Goal: Information Seeking & Learning: Learn about a topic

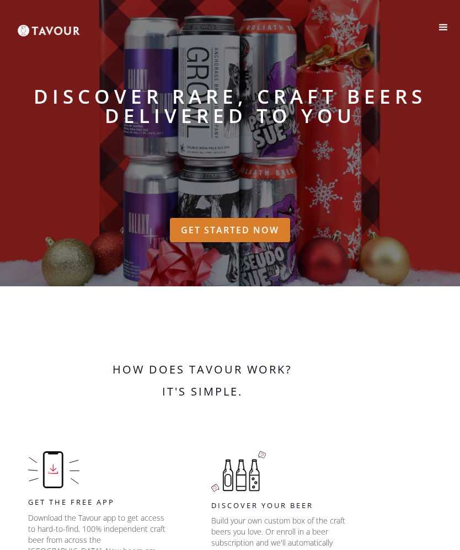
click at [445, 21] on div "menu" at bounding box center [443, 27] width 13 height 13
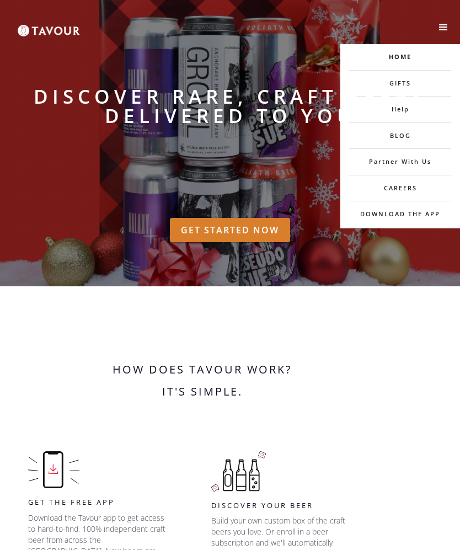
click at [407, 87] on strong "Discover rare, craft beers delivered to you" at bounding box center [229, 106] width 451 height 39
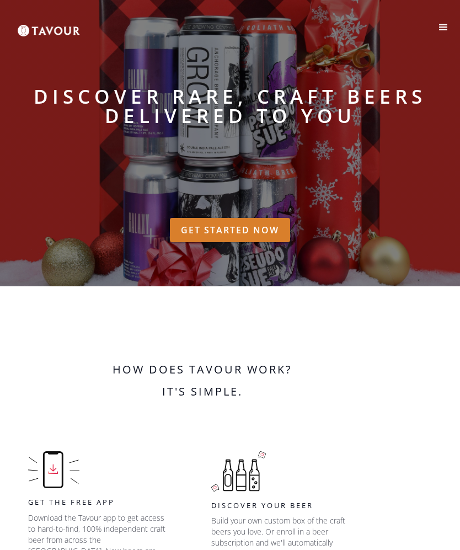
click at [444, 24] on div "menu" at bounding box center [443, 27] width 13 height 13
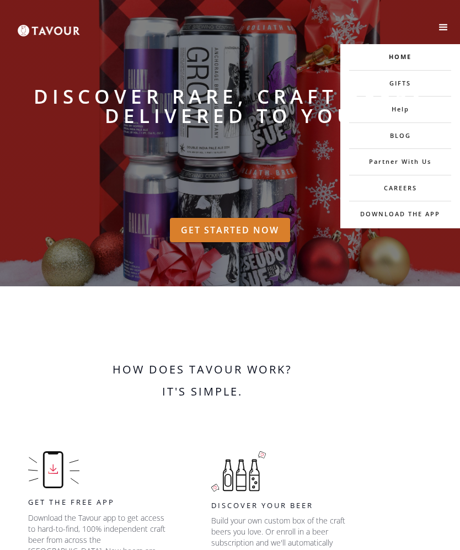
click at [409, 81] on div "Discover rare, craft beers delivered to you" at bounding box center [230, 116] width 460 height 102
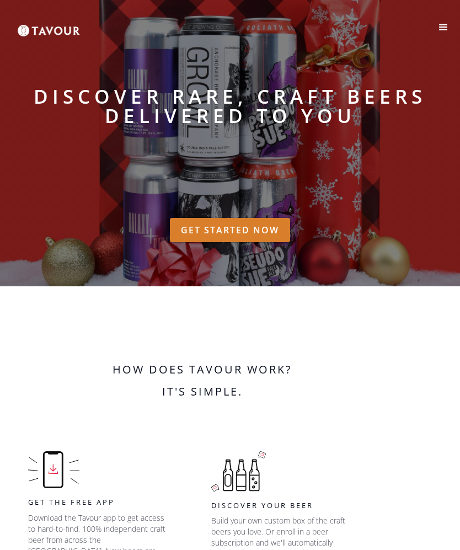
click at [438, 35] on div "menu" at bounding box center [443, 27] width 33 height 33
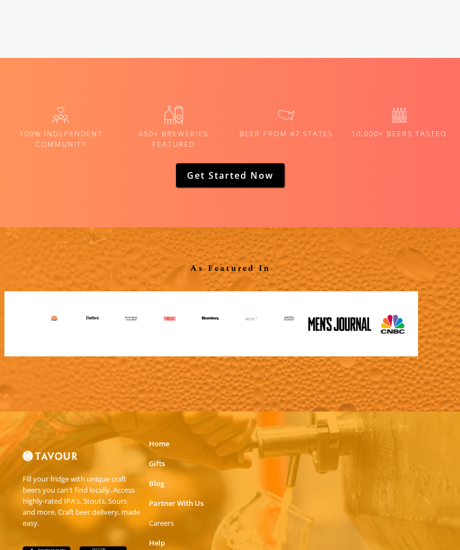
scroll to position [2196, 0]
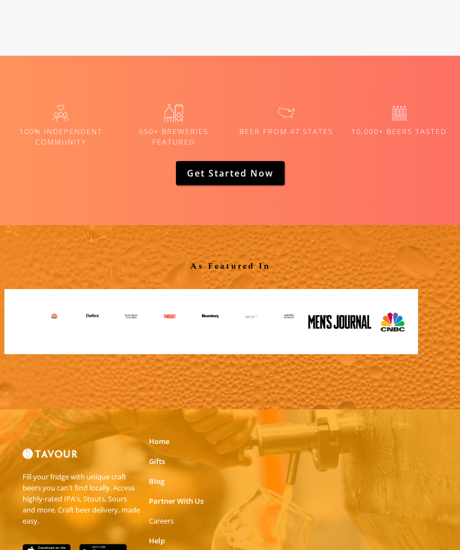
click at [161, 456] on link "Gifts" at bounding box center [157, 461] width 16 height 11
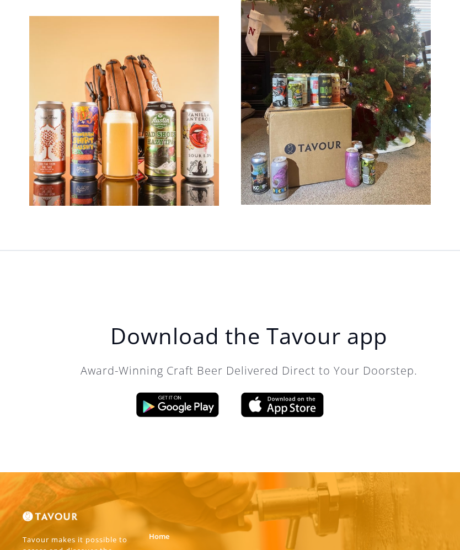
scroll to position [3758, 0]
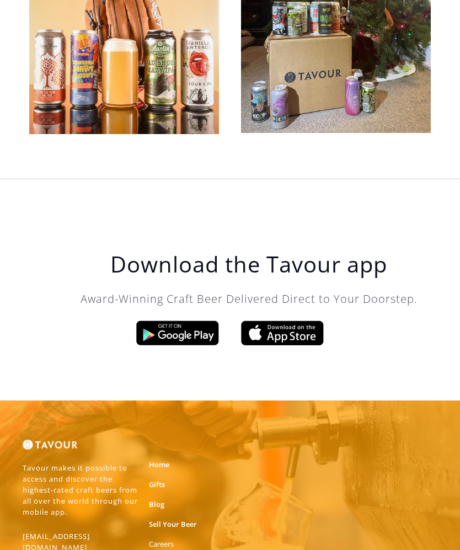
click at [161, 499] on link "Blog" at bounding box center [156, 504] width 15 height 11
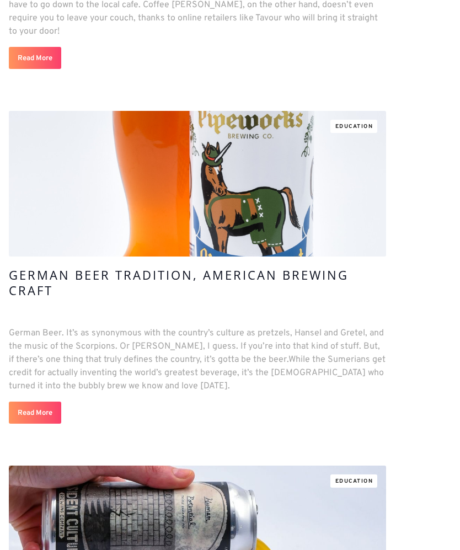
scroll to position [2469, 0]
click at [321, 267] on h4 "German Beer Tradition, American Brewing Craft" at bounding box center [197, 282] width 377 height 31
click at [53, 409] on link "Read More" at bounding box center [35, 413] width 52 height 22
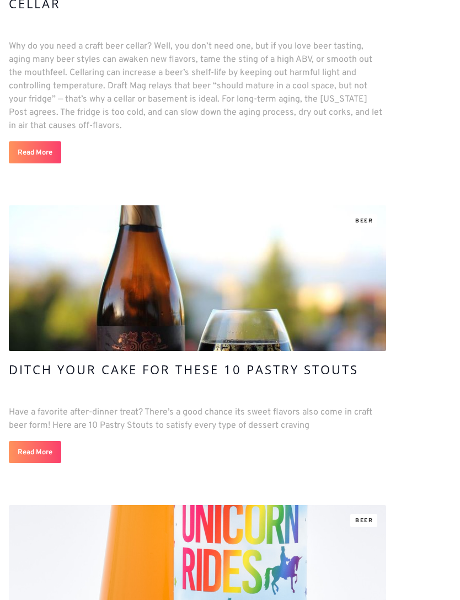
scroll to position [673, 0]
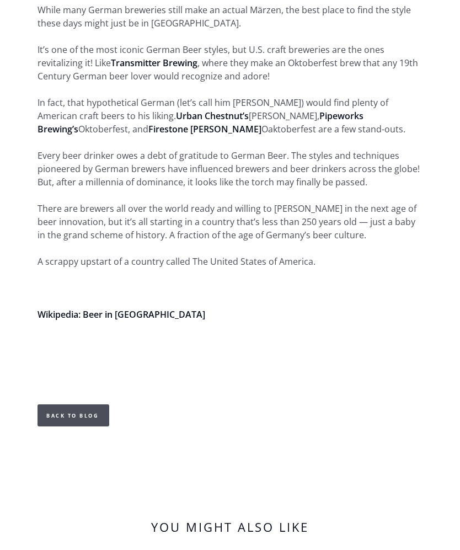
scroll to position [2853, 0]
